Goal: Task Accomplishment & Management: Use online tool/utility

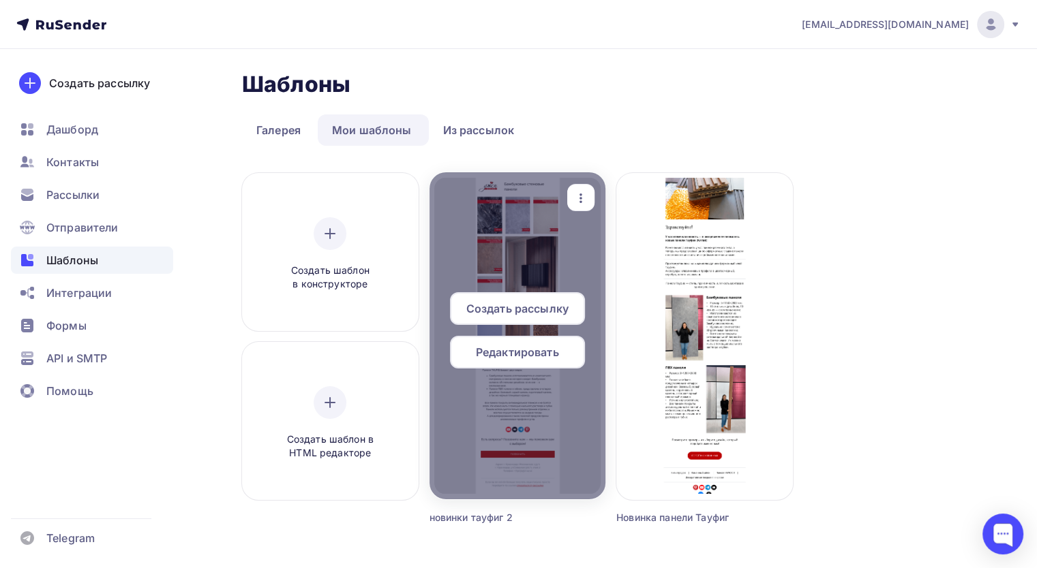
click at [557, 346] on span "Редактировать" at bounding box center [517, 352] width 83 height 16
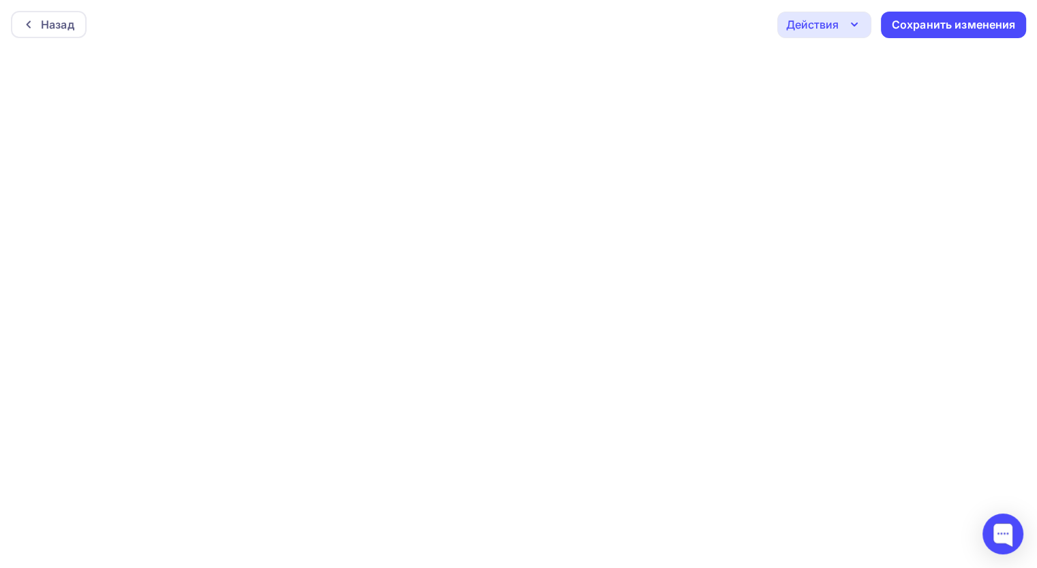
scroll to position [3, 0]
click at [954, 22] on div "Сохранить изменения" at bounding box center [953, 22] width 124 height 16
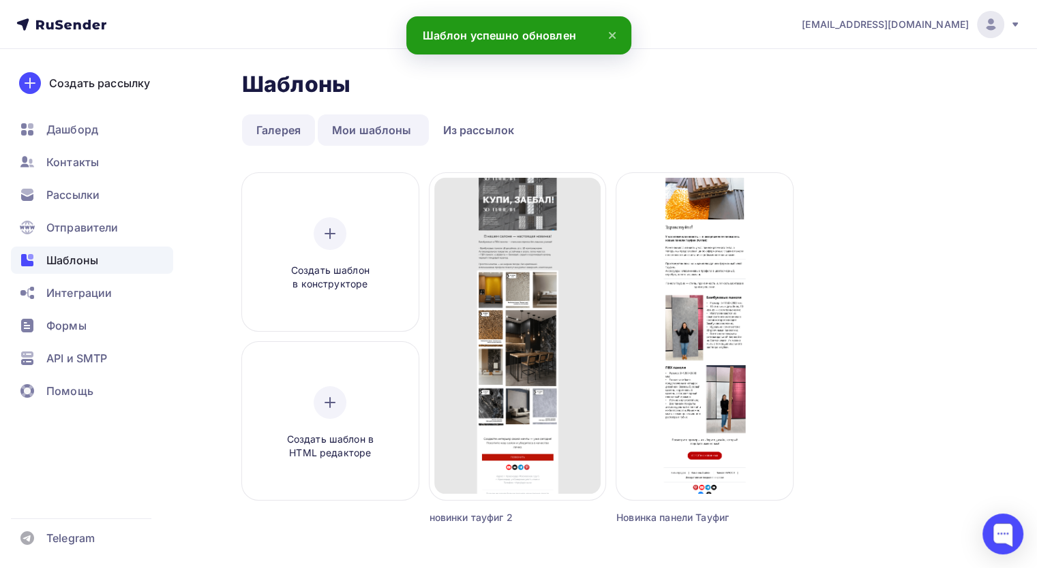
click at [281, 123] on link "Галерея" at bounding box center [278, 129] width 73 height 31
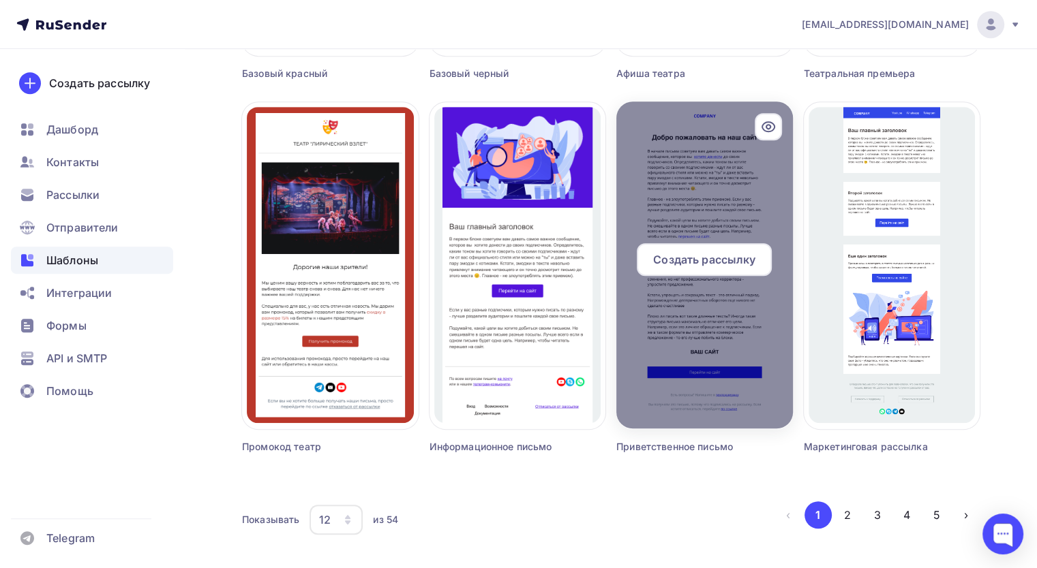
scroll to position [857, 0]
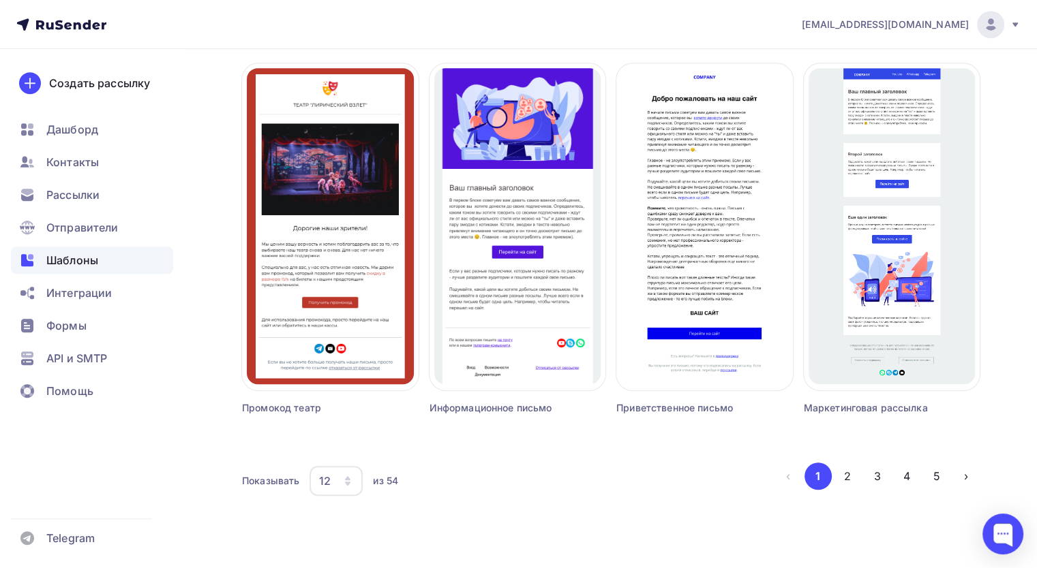
click at [350, 479] on icon "button" at bounding box center [347, 478] width 5 height 4
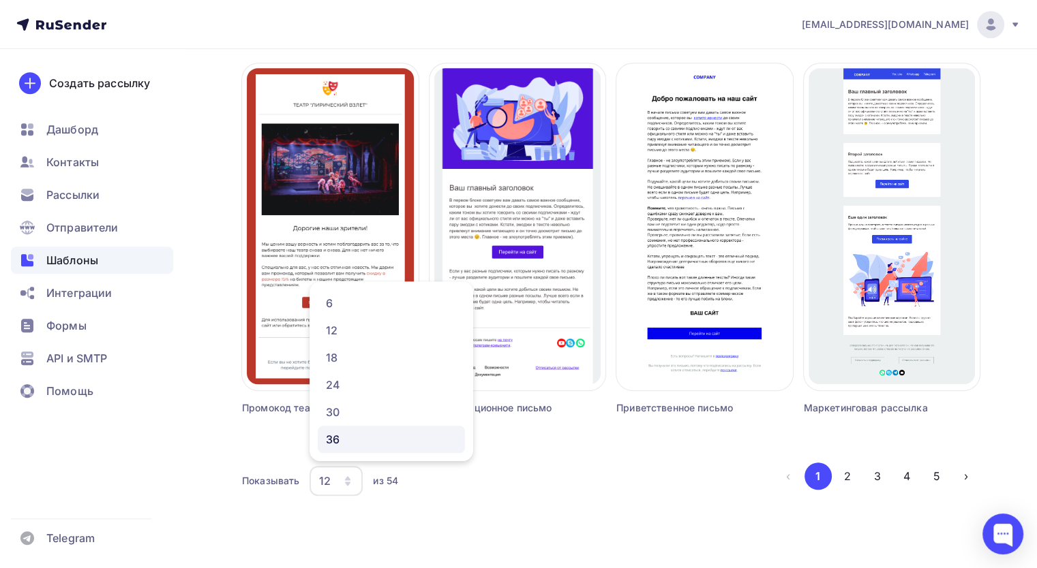
click at [348, 445] on div "36" at bounding box center [391, 439] width 131 height 16
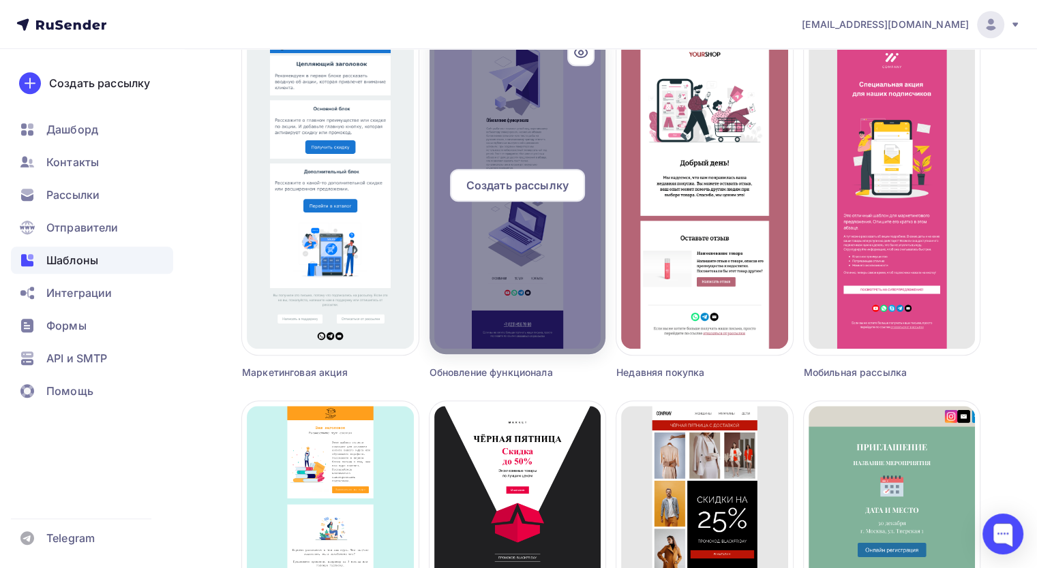
scroll to position [1606, 0]
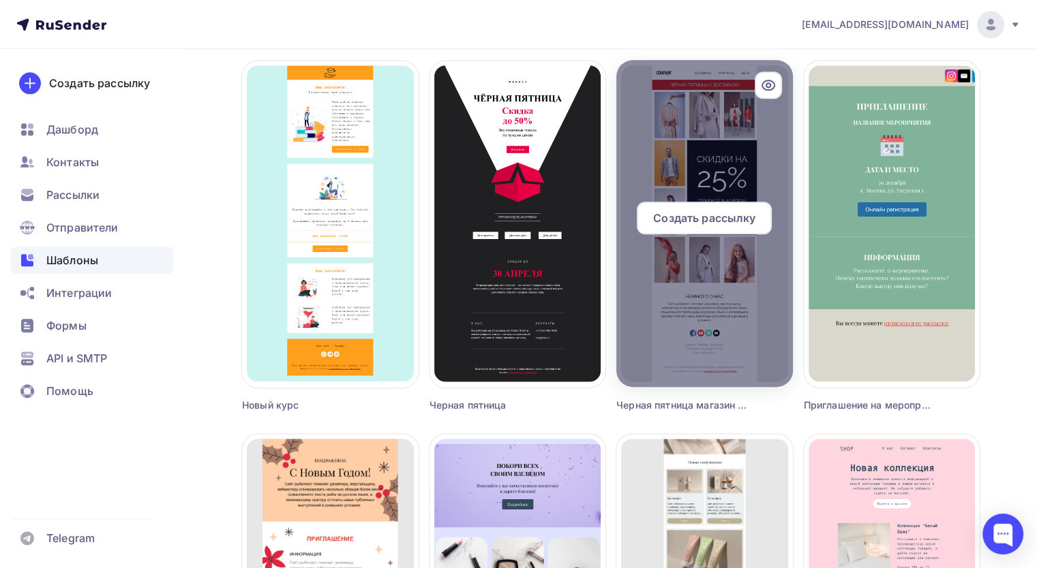
click at [690, 289] on div at bounding box center [704, 223] width 177 height 327
click at [717, 219] on span "Создать рассылку" at bounding box center [704, 218] width 102 height 16
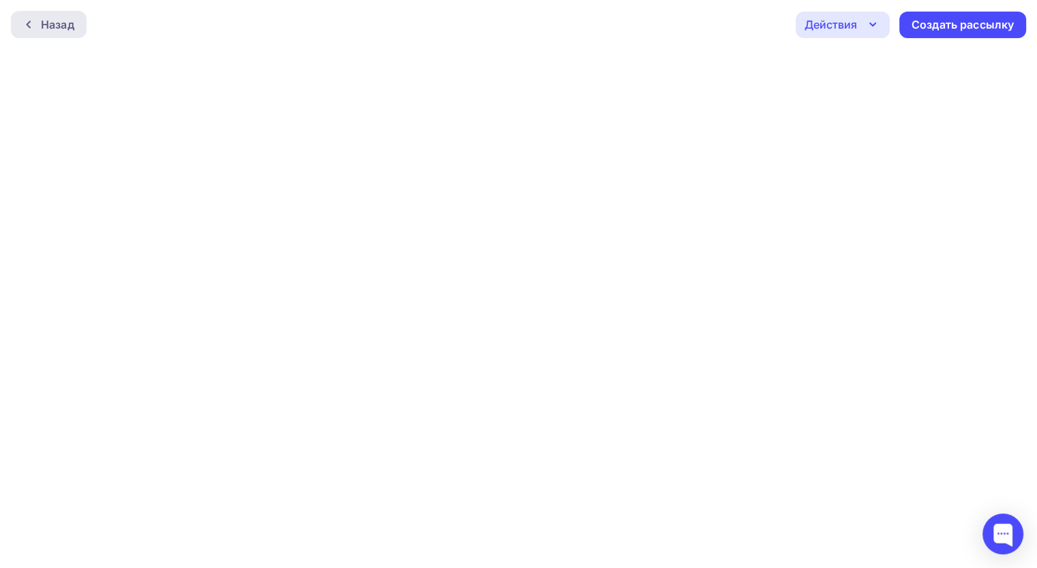
click at [38, 25] on div at bounding box center [32, 24] width 18 height 11
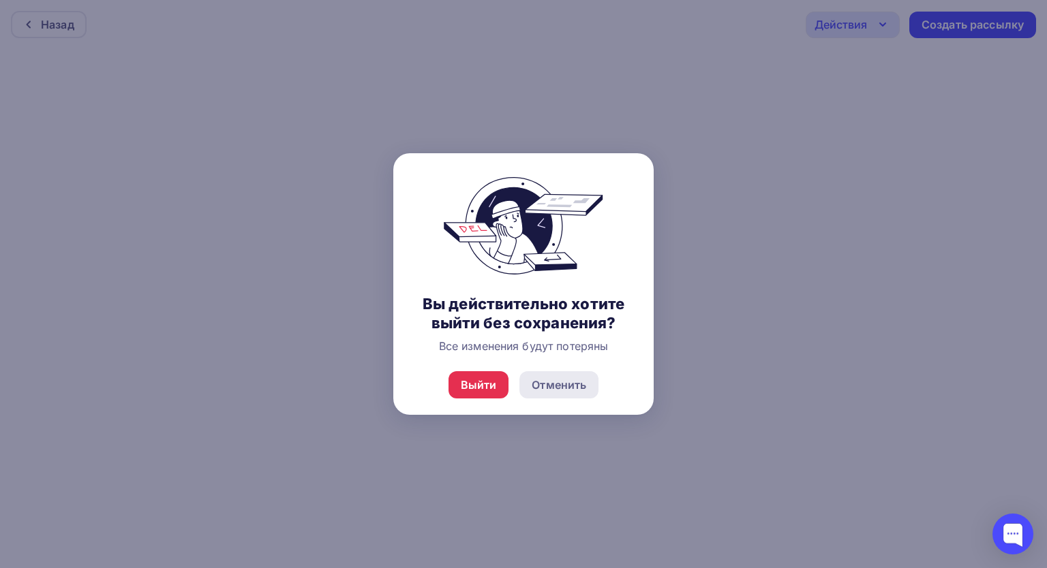
click at [545, 386] on div "Отменить" at bounding box center [559, 385] width 55 height 16
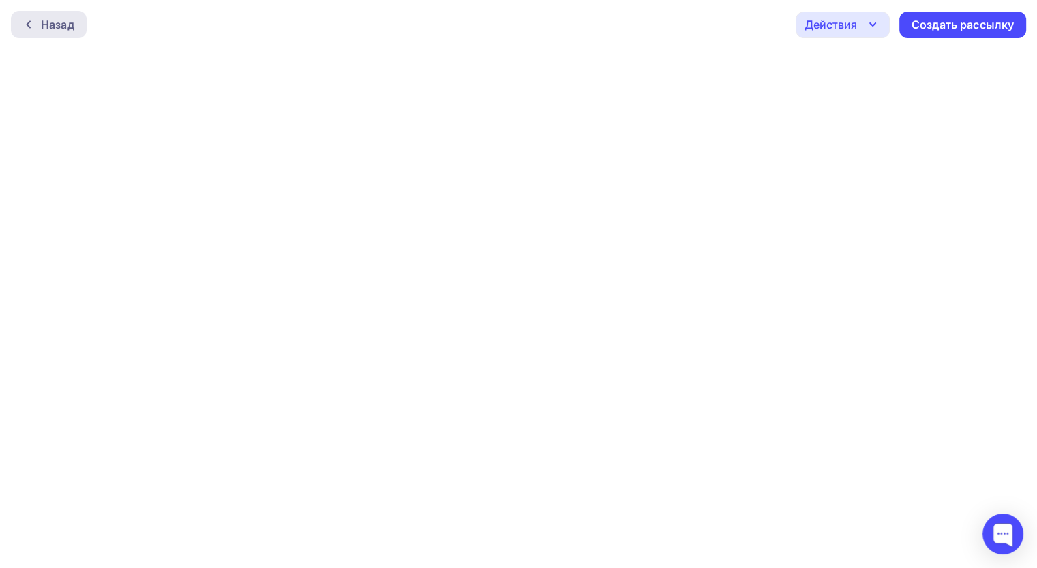
click at [41, 23] on div "Назад" at bounding box center [57, 24] width 33 height 16
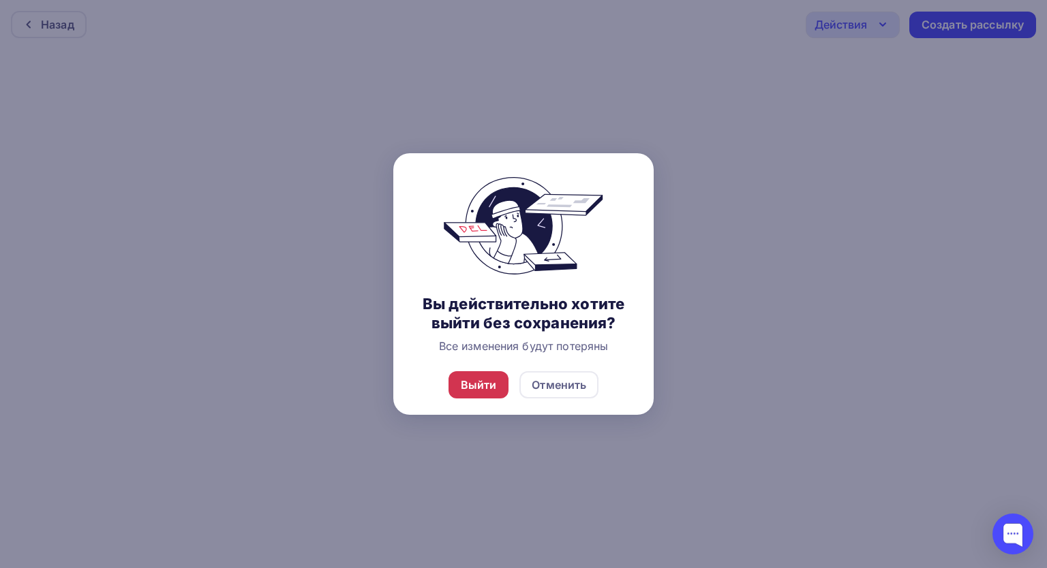
click at [493, 390] on div "Выйти" at bounding box center [479, 385] width 36 height 16
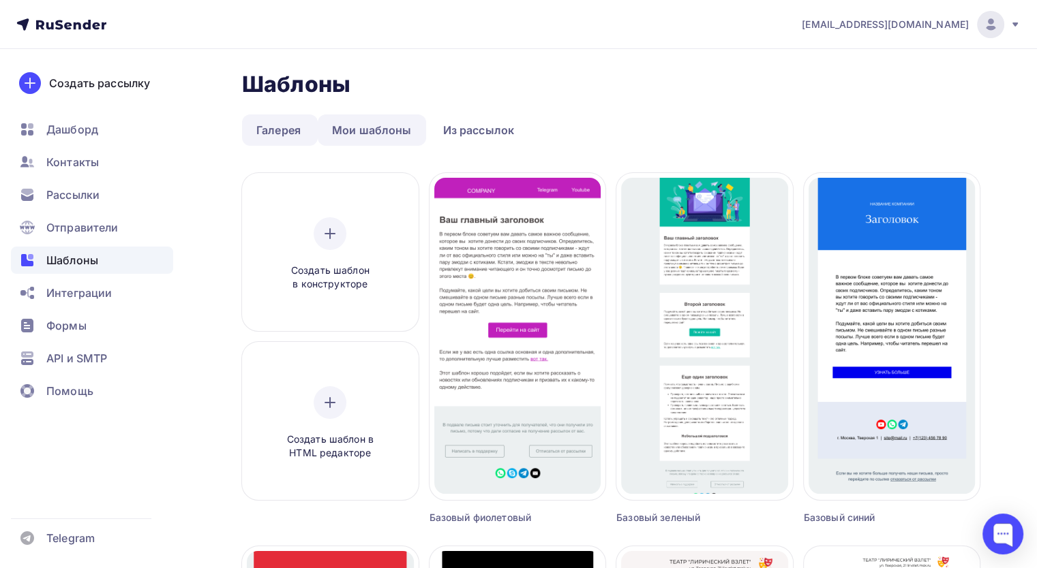
click at [371, 132] on link "Мои шаблоны" at bounding box center [372, 129] width 108 height 31
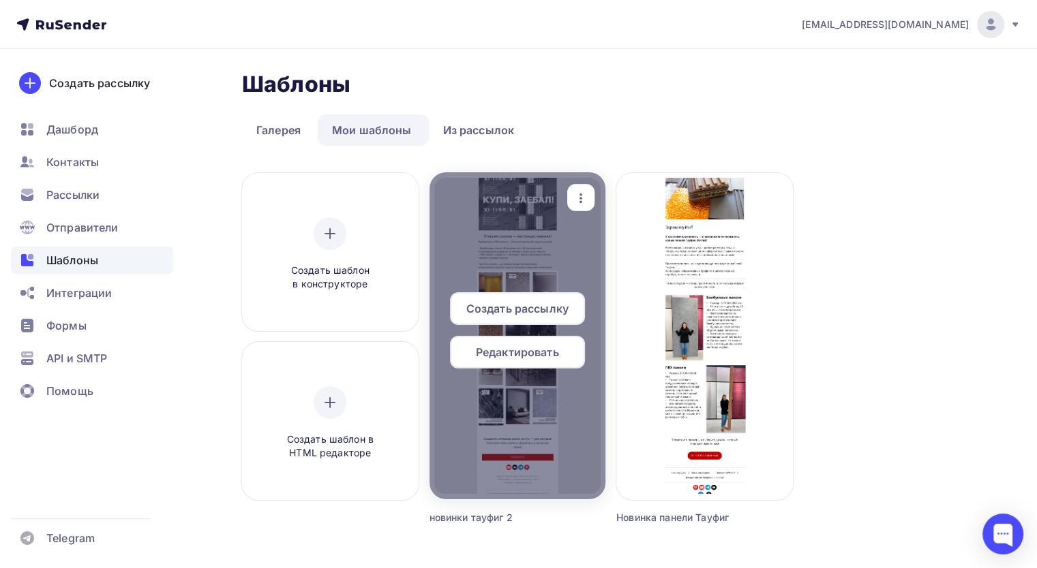
click at [536, 350] on span "Редактировать" at bounding box center [517, 352] width 83 height 16
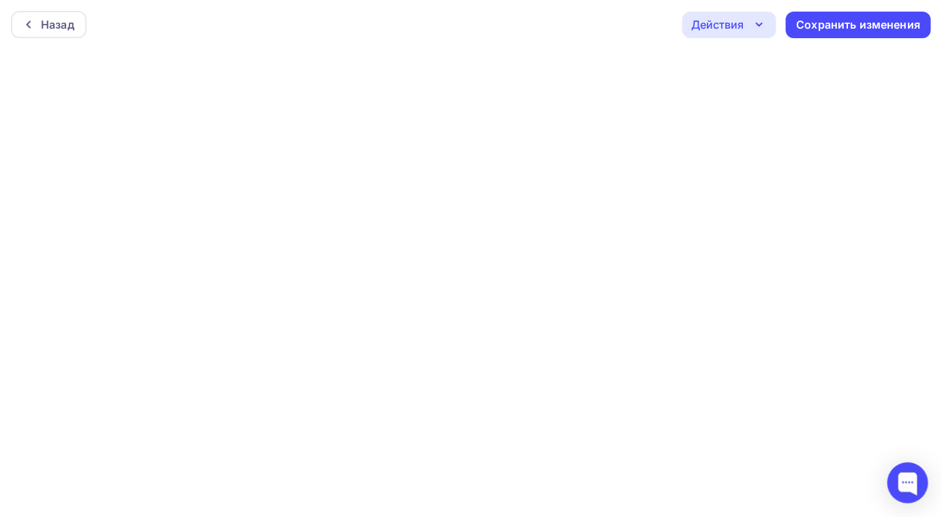
scroll to position [3, 0]
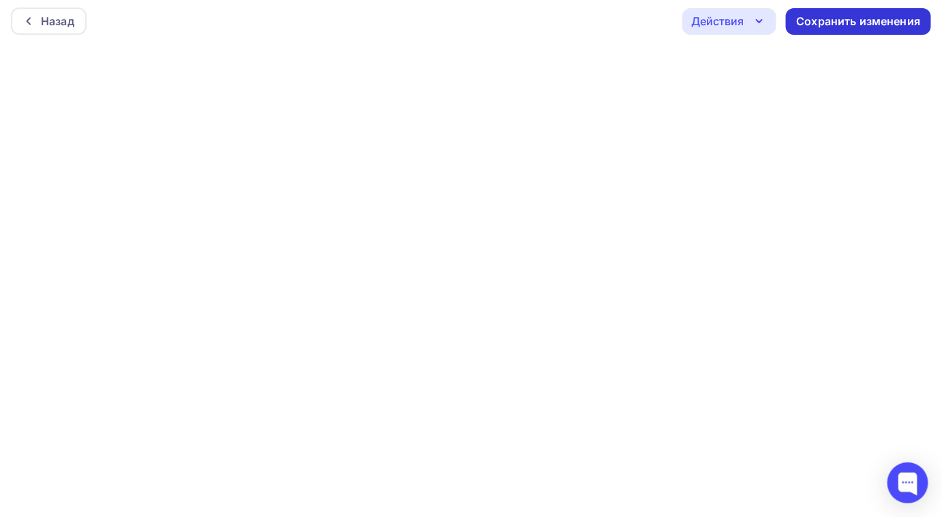
click at [820, 19] on div "Сохранить изменения" at bounding box center [859, 22] width 124 height 16
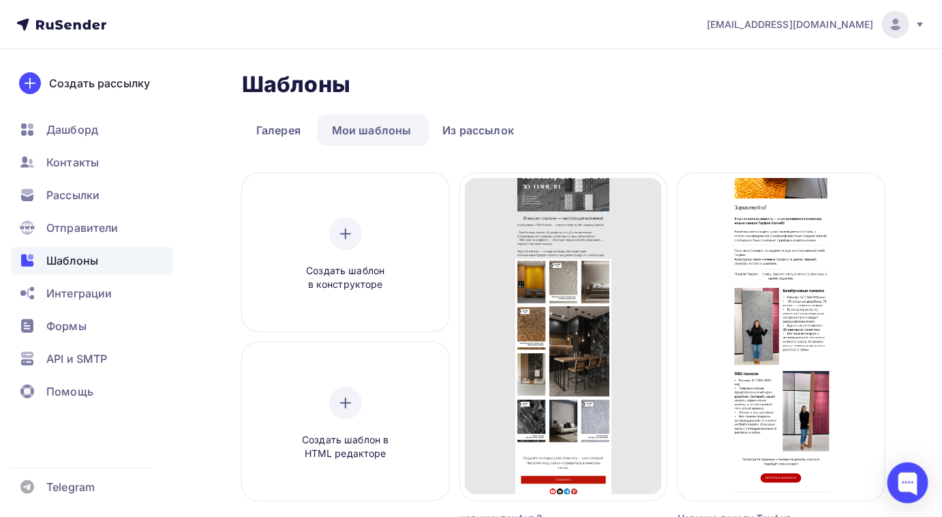
click at [647, 115] on ul "Галерея Мои шаблоны Из рассылок" at bounding box center [563, 129] width 643 height 31
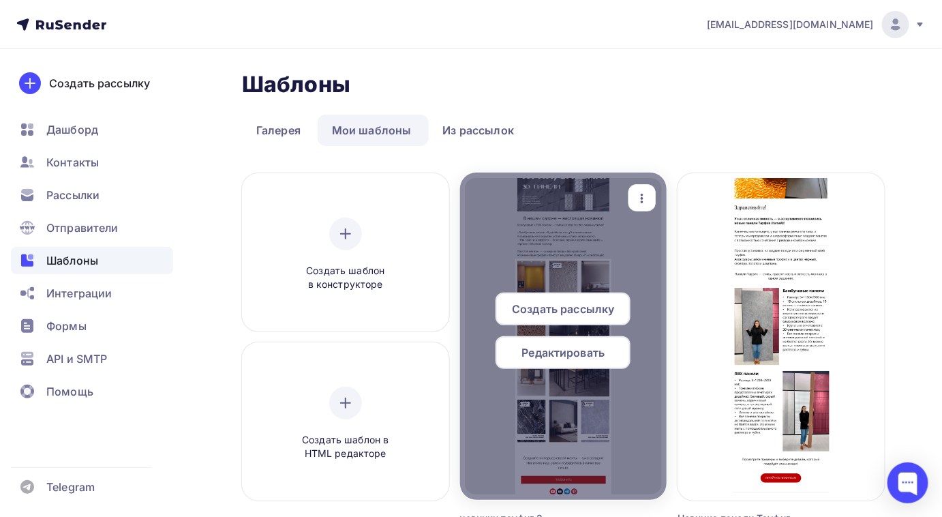
click at [576, 348] on span "Редактировать" at bounding box center [563, 352] width 83 height 16
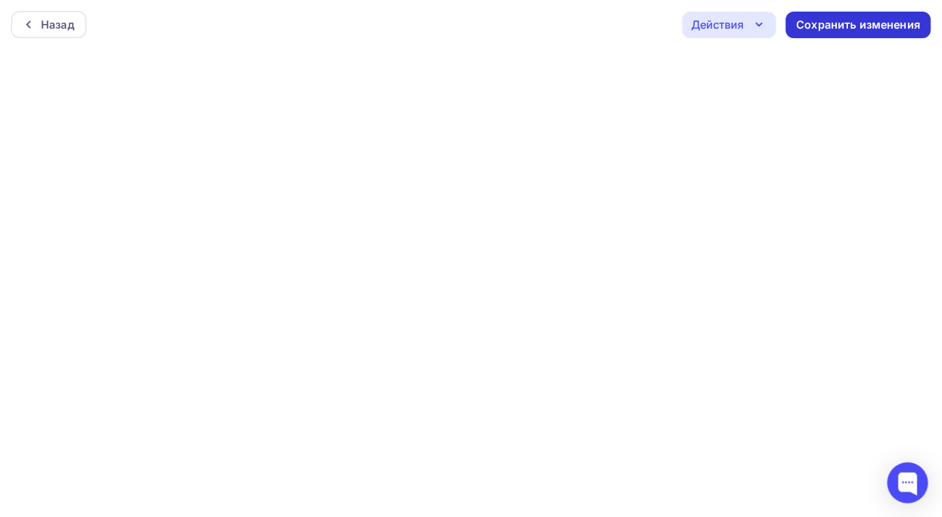
click at [816, 31] on div "Сохранить изменения" at bounding box center [859, 25] width 124 height 16
